Goal: Find specific page/section: Find specific page/section

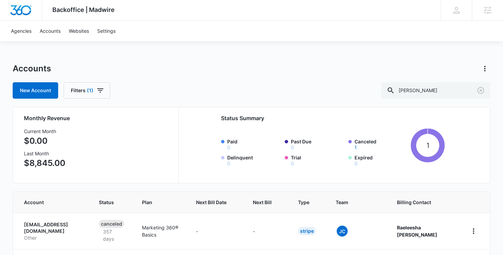
scroll to position [62, 0]
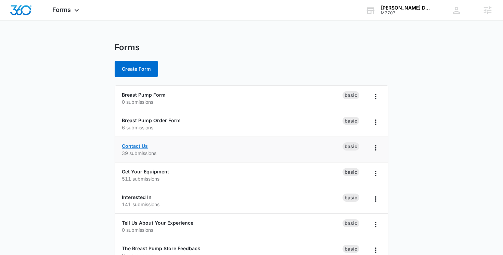
click at [135, 144] on link "Contact Us" at bounding box center [135, 146] width 26 height 6
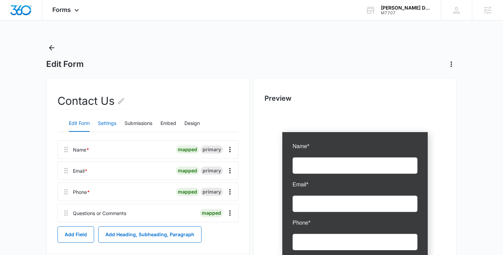
click at [103, 124] on button "Settings" at bounding box center [107, 124] width 18 height 16
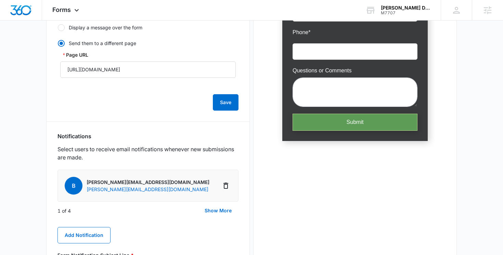
scroll to position [191, 0]
